Goal: Transaction & Acquisition: Purchase product/service

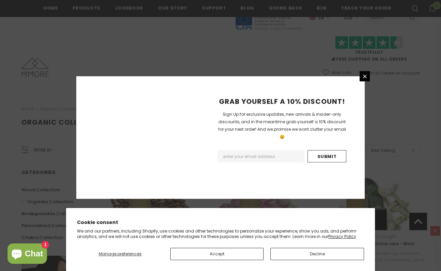
scroll to position [427, 0]
